Goal: Transaction & Acquisition: Book appointment/travel/reservation

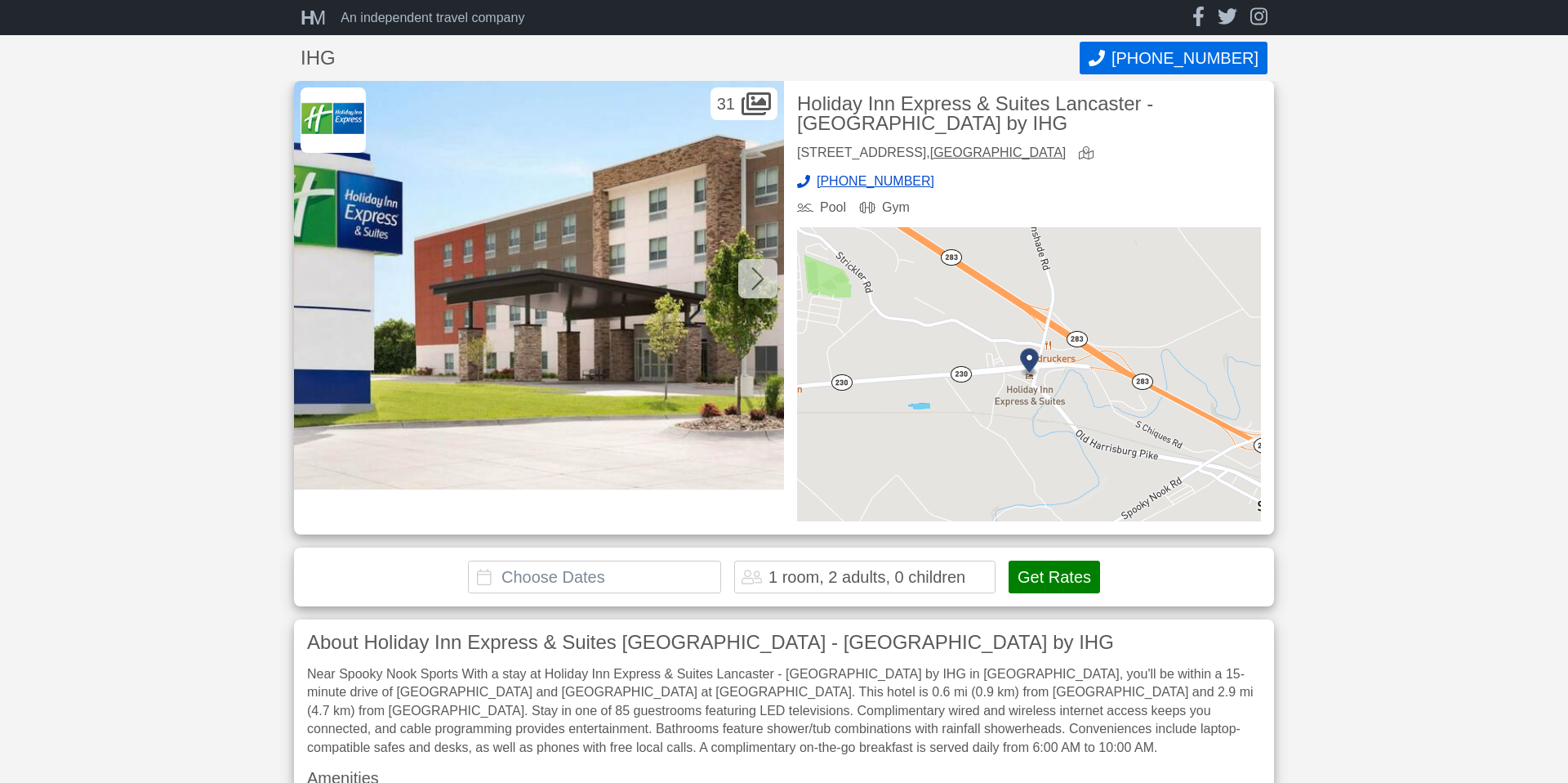
click at [649, 584] on input "text" at bounding box center [595, 577] width 254 height 33
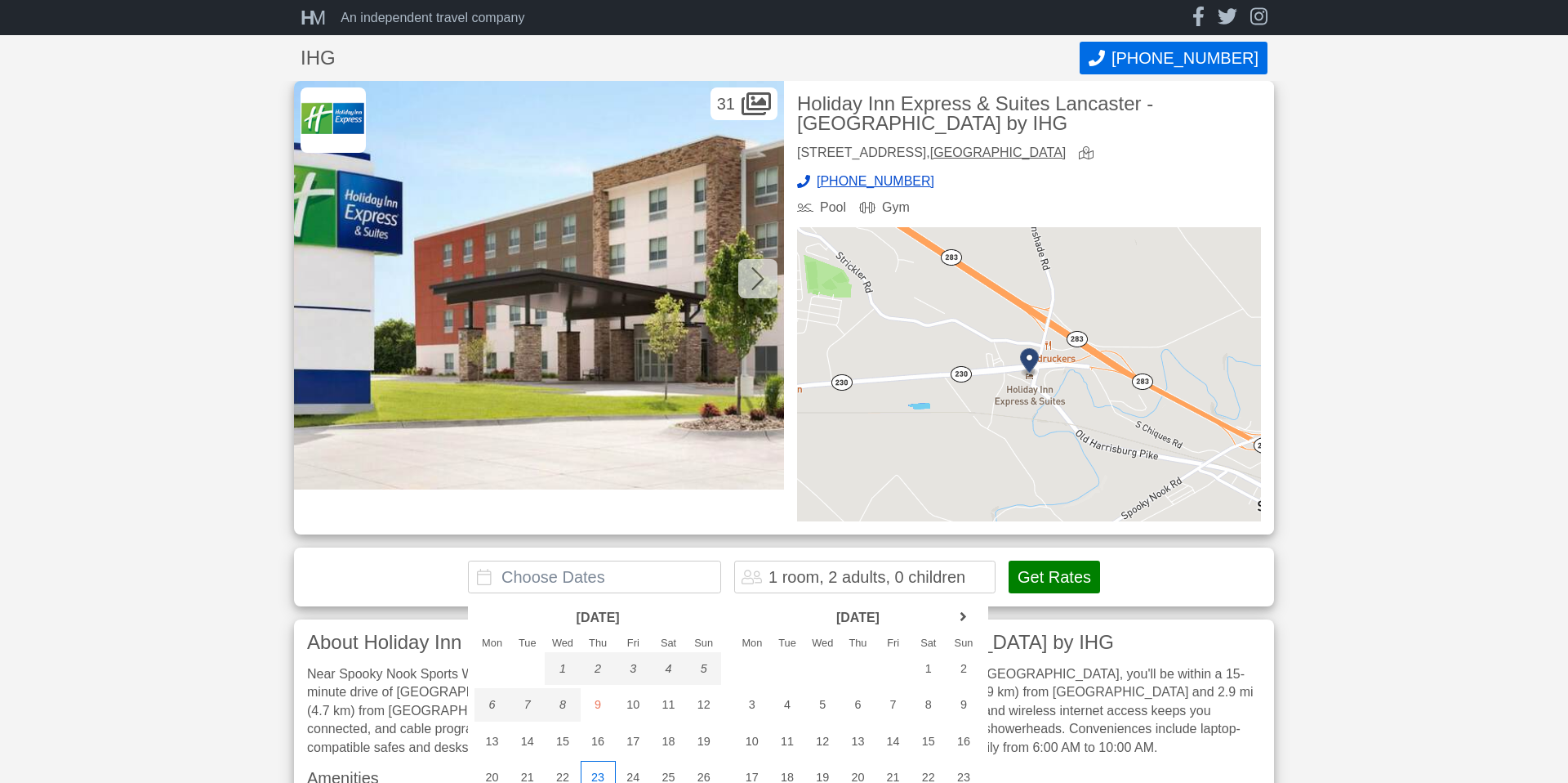
click at [598, 776] on div "23" at bounding box center [598, 777] width 35 height 33
type input "[DATE] - [DATE]"
click at [632, 778] on div "24" at bounding box center [633, 777] width 35 height 33
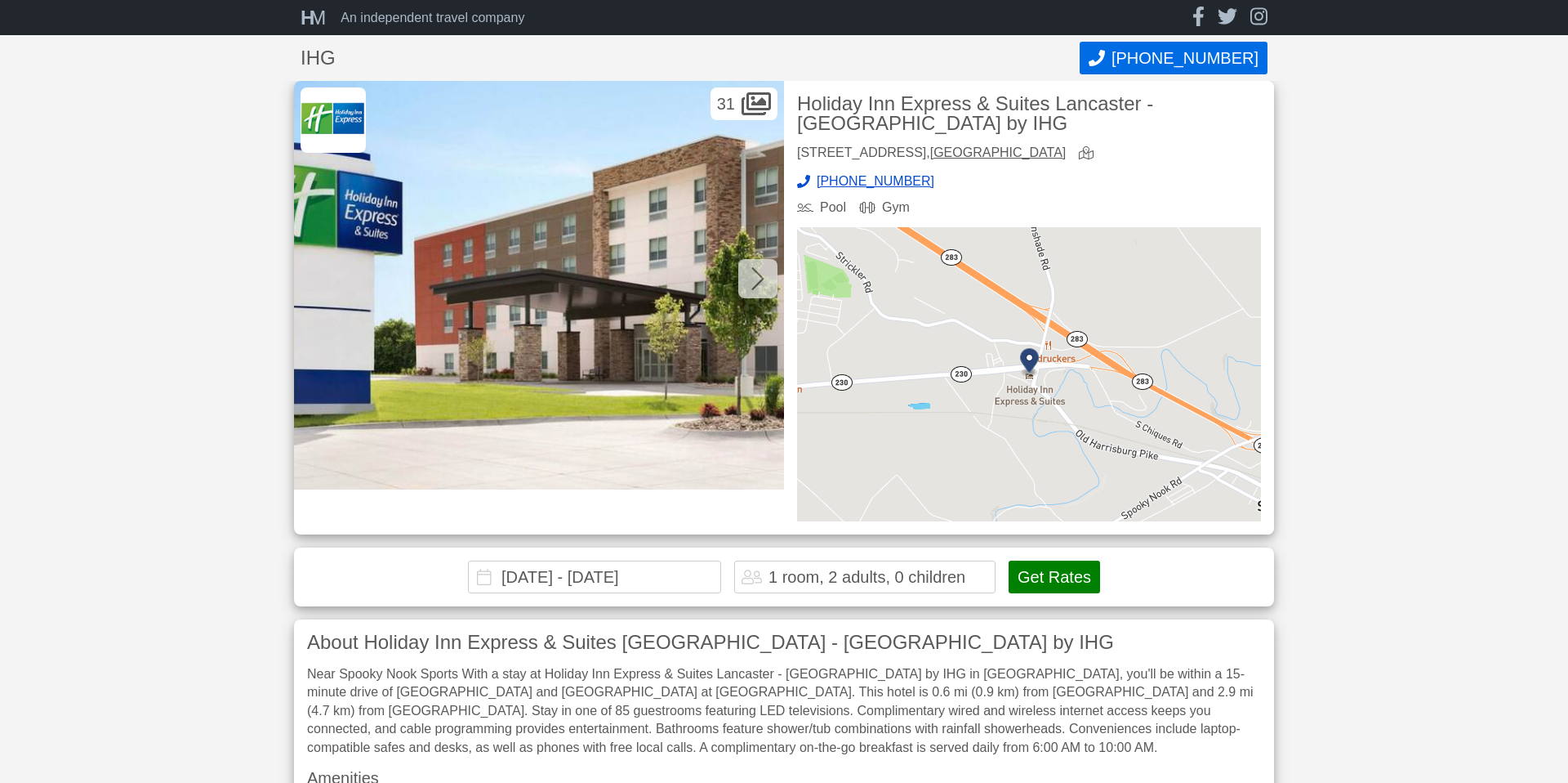
click at [963, 578] on div "1 room, 2 adults, 0 children" at bounding box center [867, 577] width 197 height 16
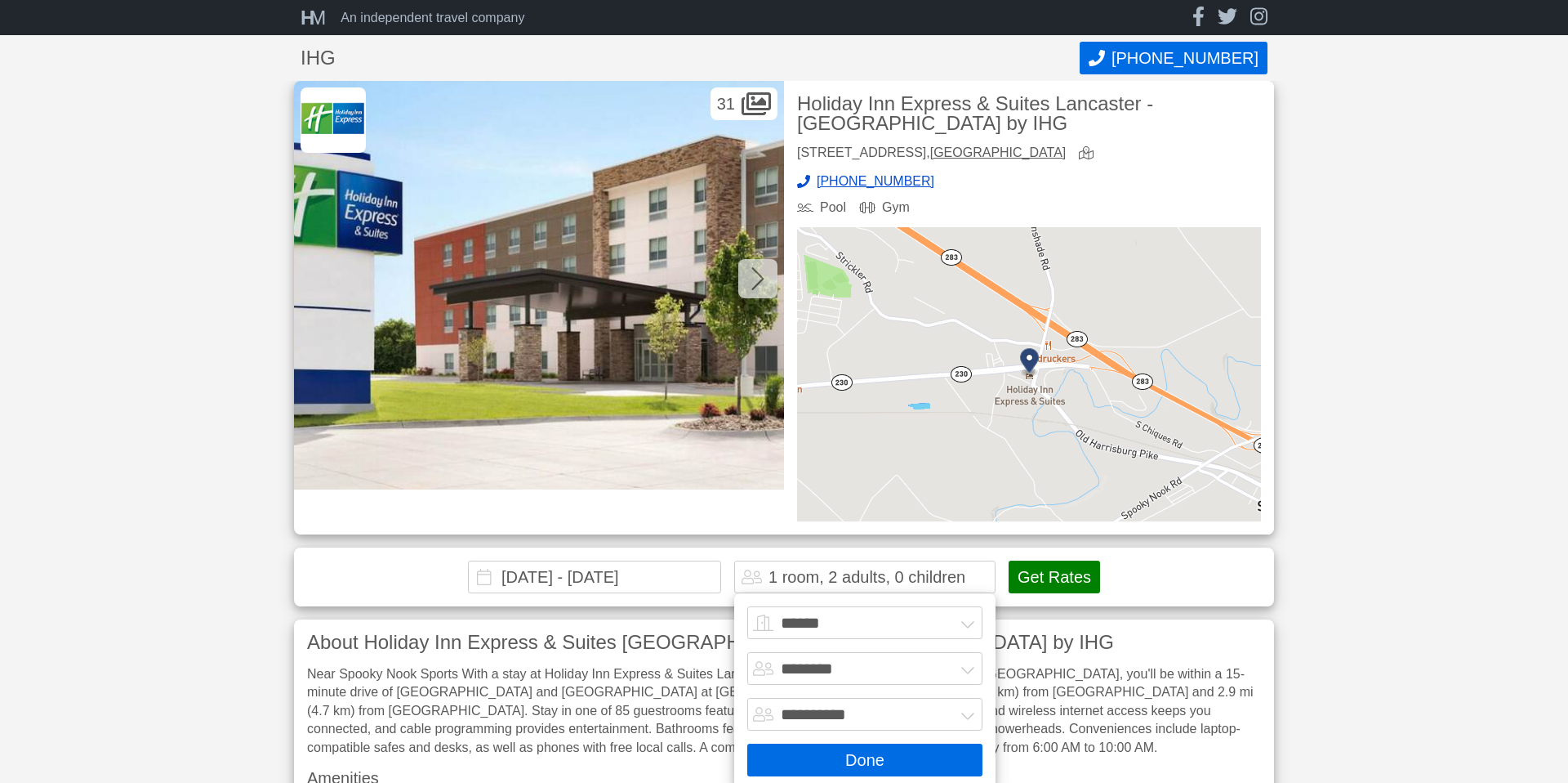
scroll to position [7, 0]
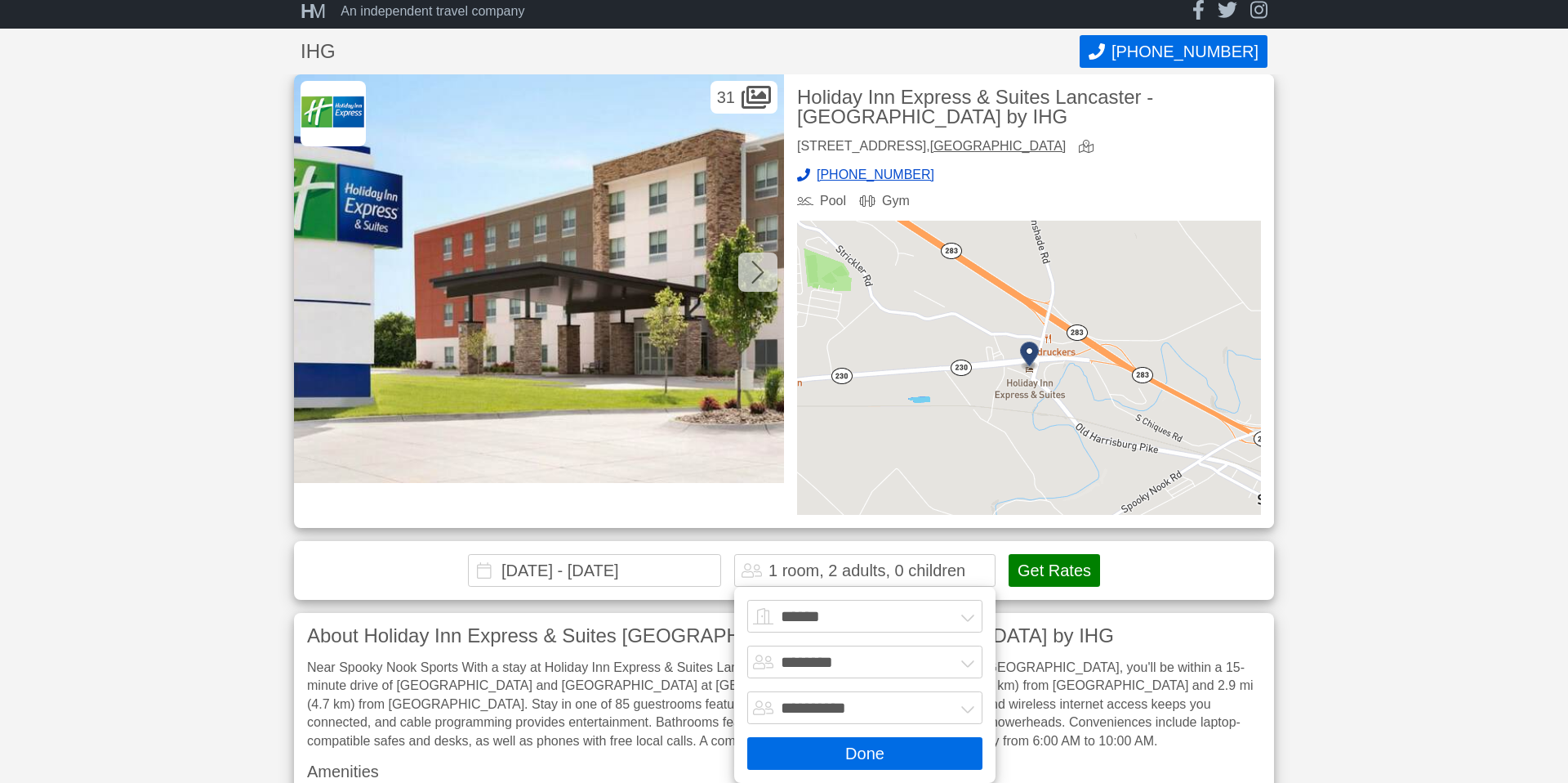
click at [968, 659] on select "******* ******** ******** ********" at bounding box center [865, 662] width 236 height 33
select select "*"
click at [748, 646] on select "******* ******** ******** ********" at bounding box center [865, 662] width 236 height 33
click at [854, 754] on button "Done" at bounding box center [865, 754] width 236 height 33
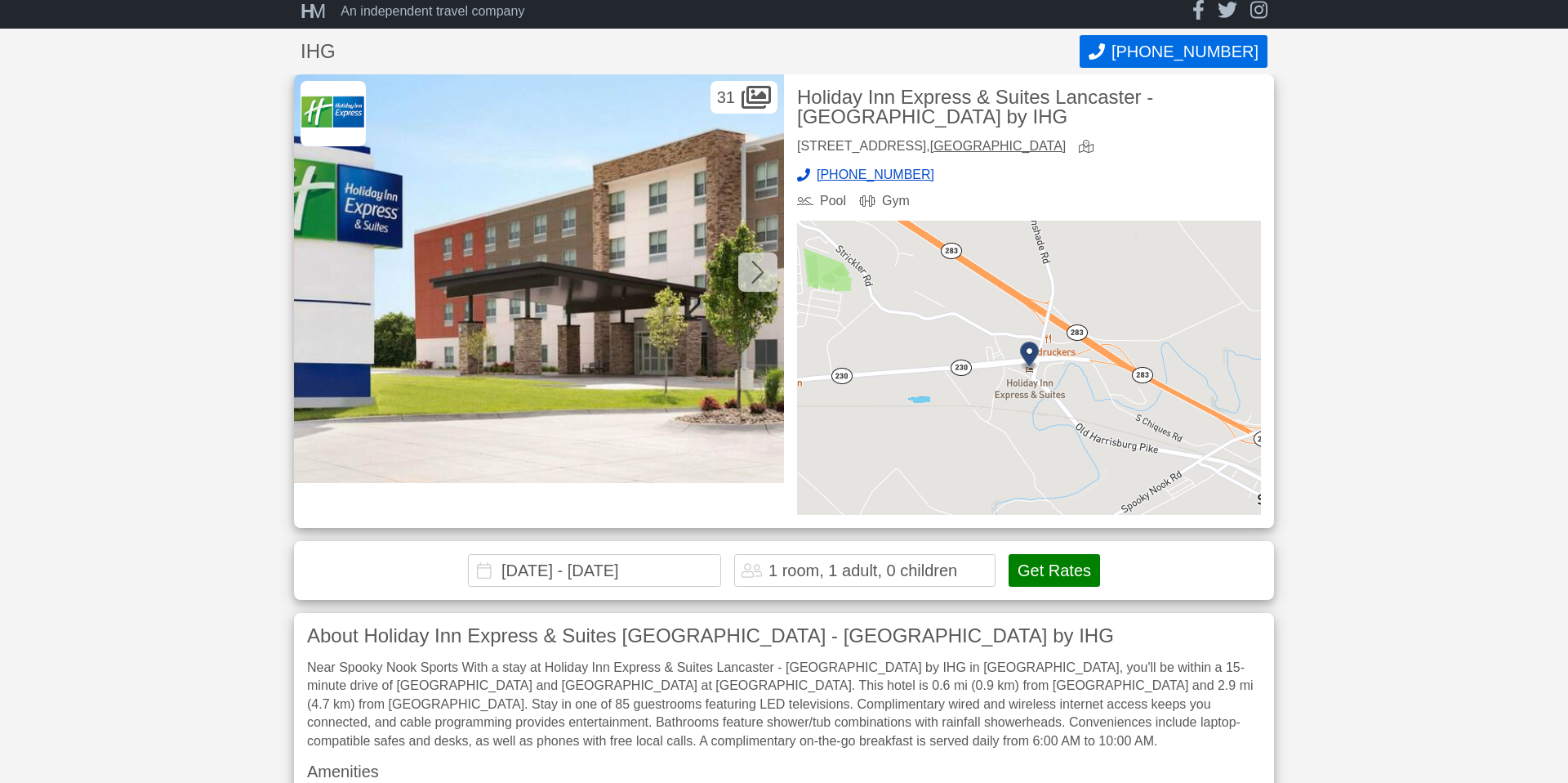
click at [1036, 566] on button "Get Rates" at bounding box center [1054, 570] width 92 height 33
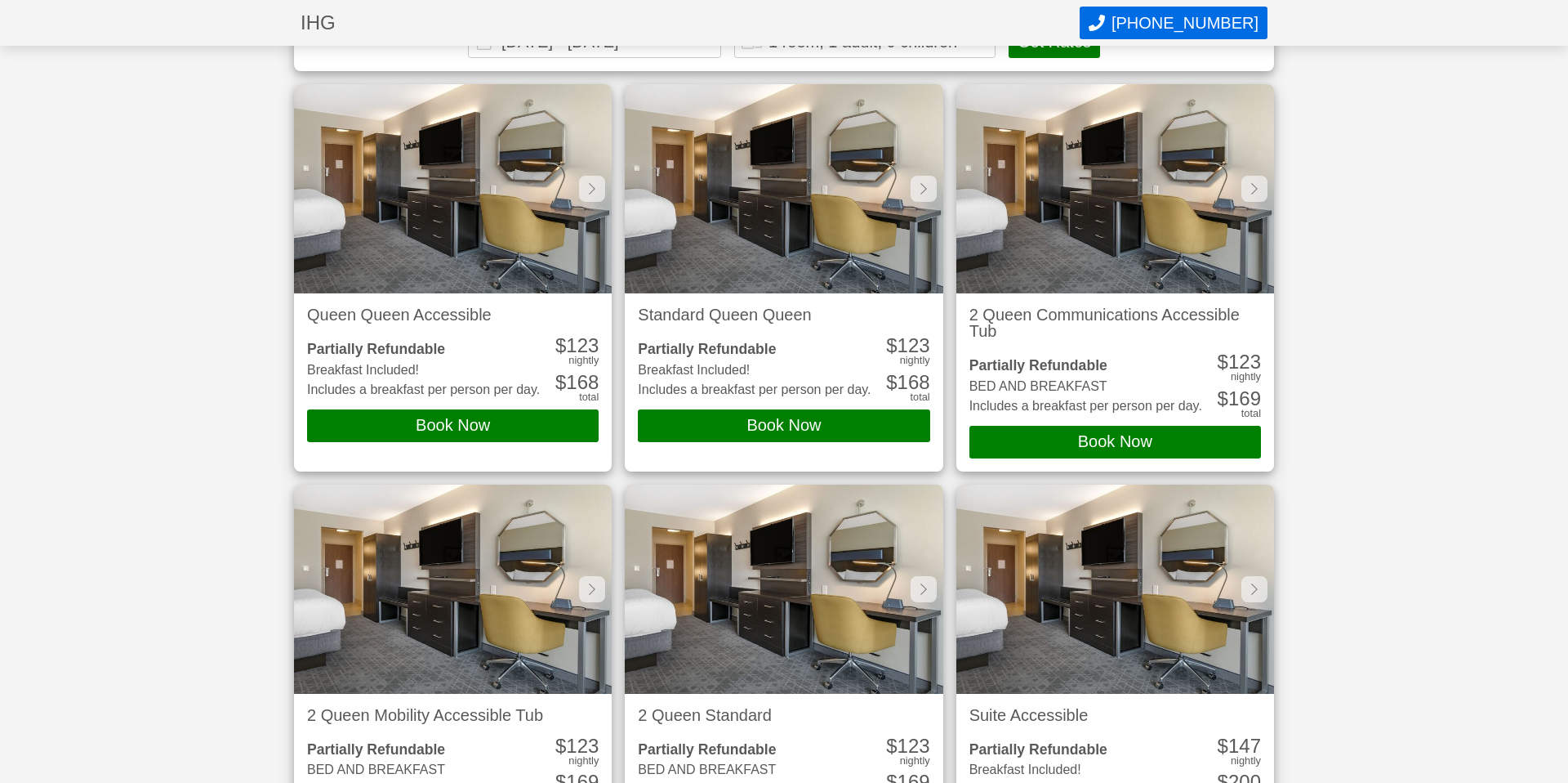
scroll to position [413, 0]
